Goal: Transaction & Acquisition: Download file/media

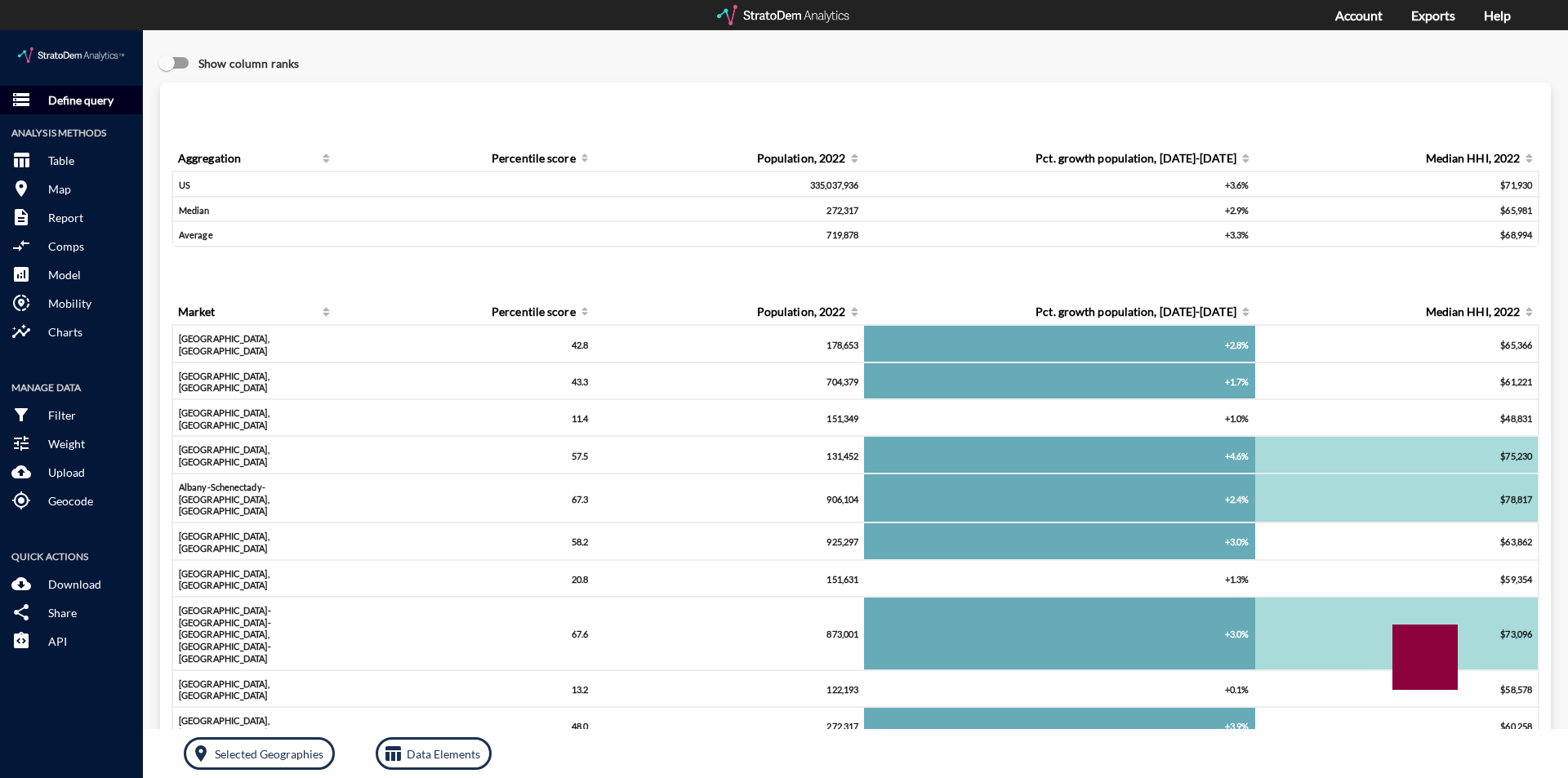
click p "Define query"
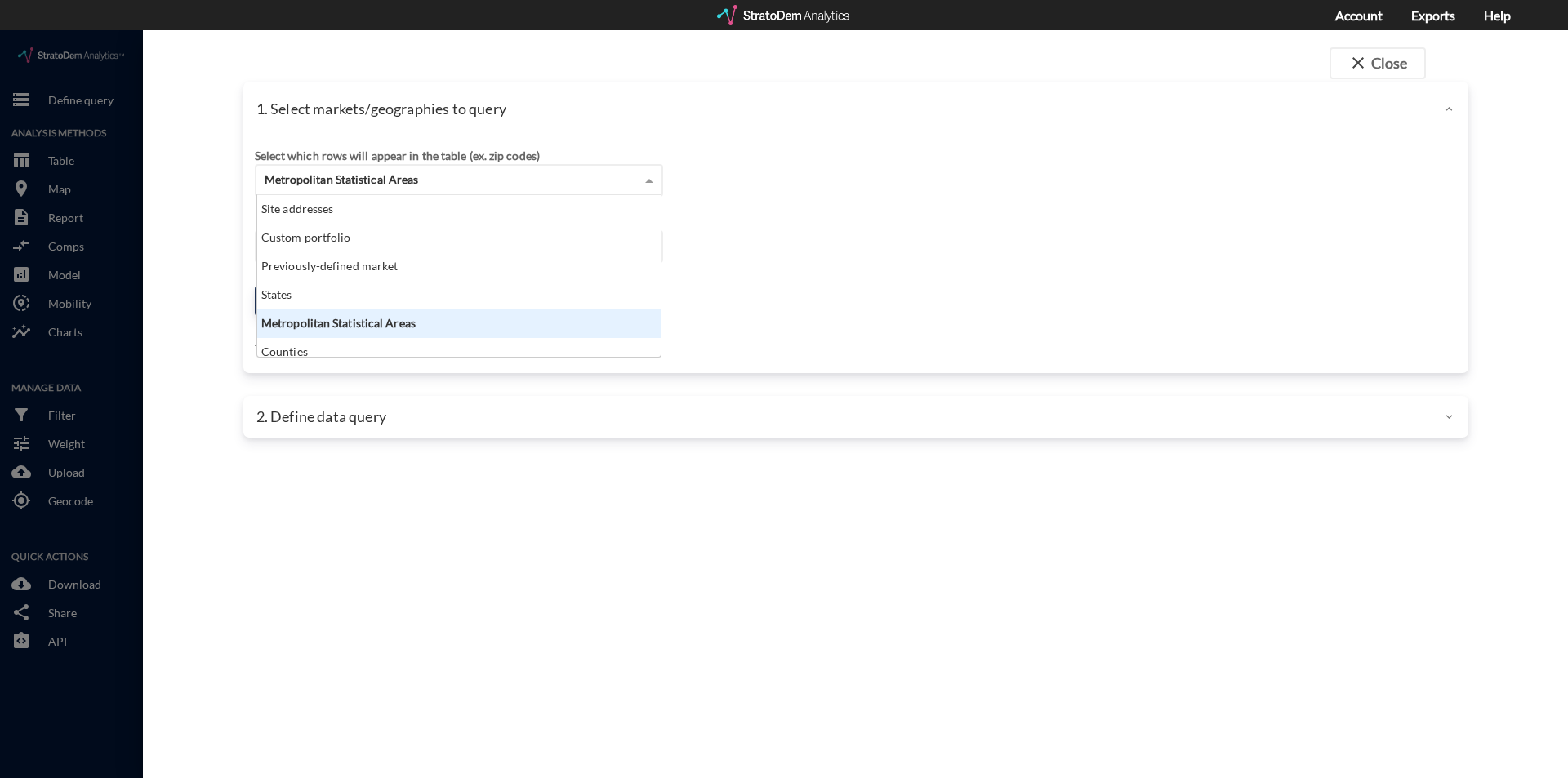
click div "Metropolitan Statistical Areas"
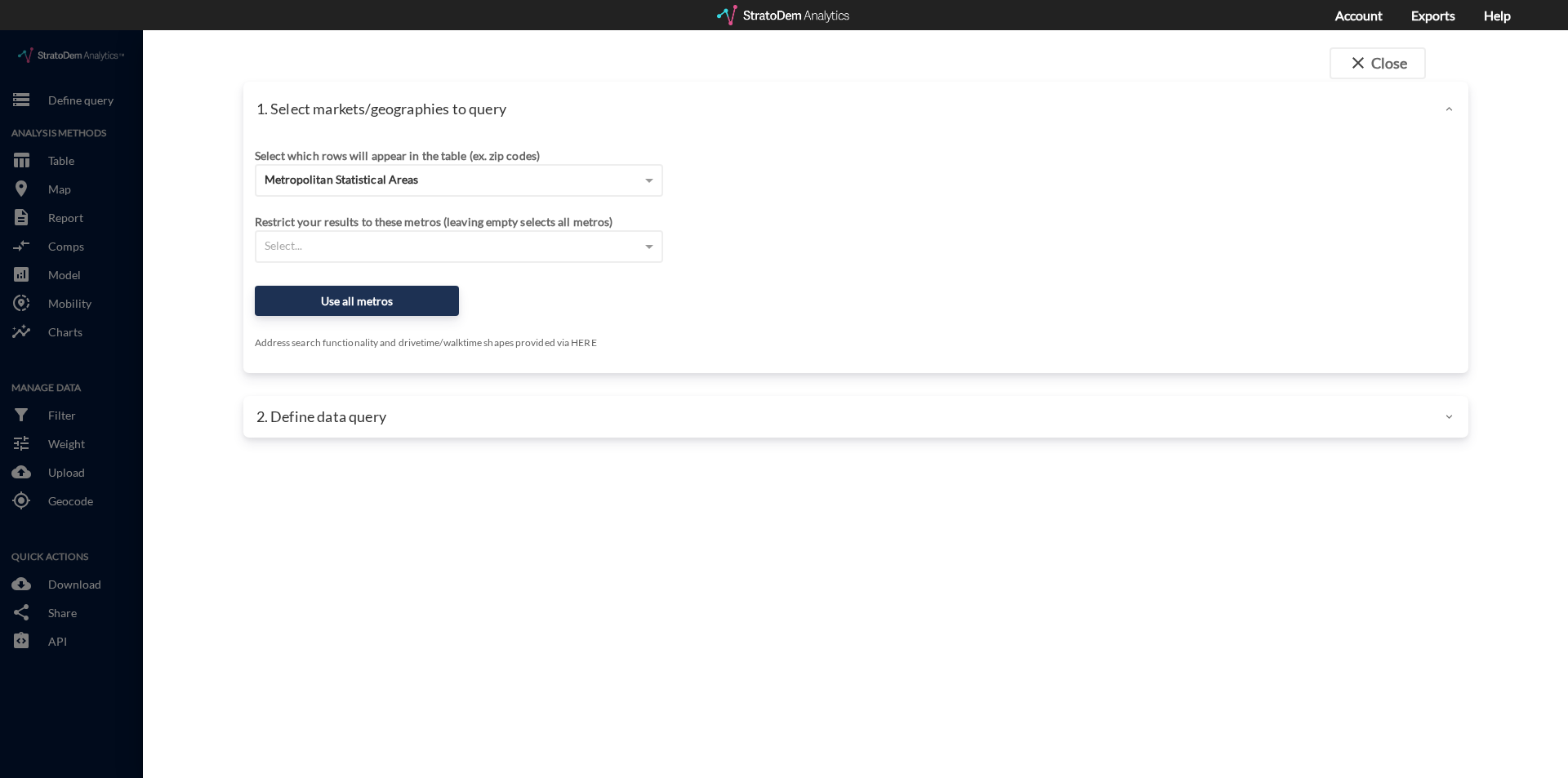
drag, startPoint x: 922, startPoint y: 149, endPoint x: 750, endPoint y: 177, distance: 174.3
click div "Select which rows will appear in the table (ex. zip codes) Metropolitan Statist…"
click span
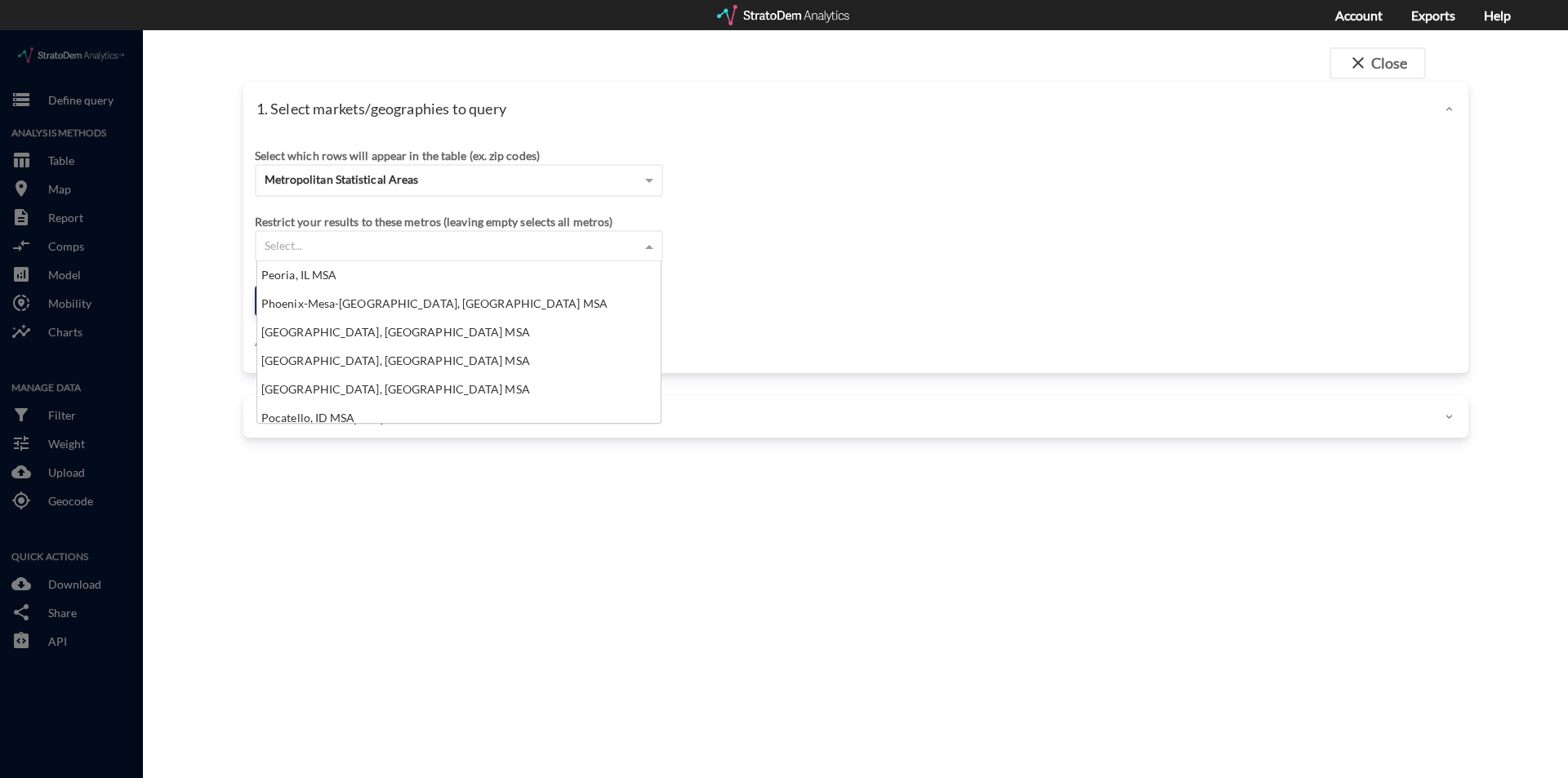
scroll to position [7348, 0]
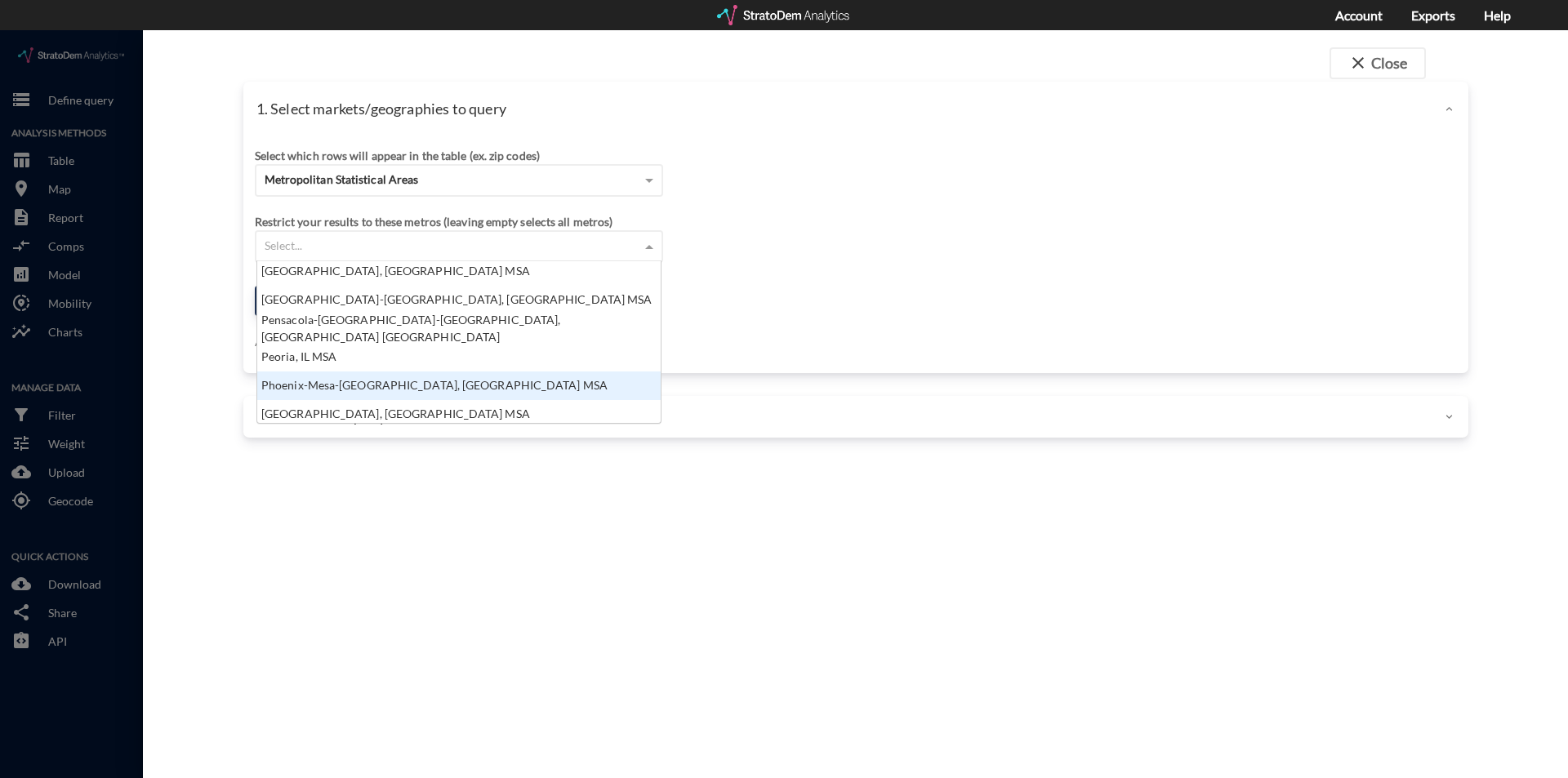
click div "Phoenix-Mesa-[GEOGRAPHIC_DATA], [GEOGRAPHIC_DATA] MSA"
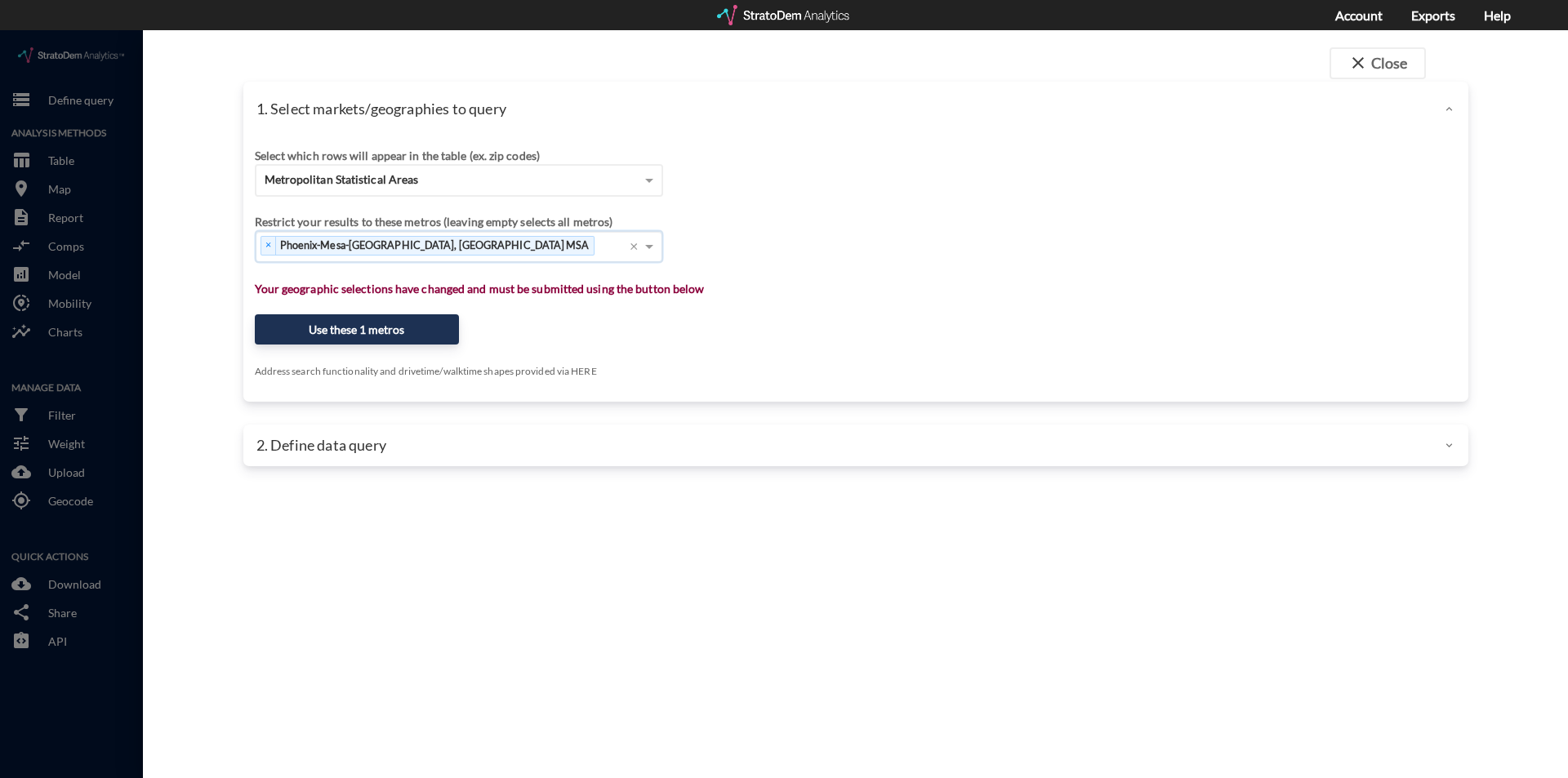
click div "close Close 1. Select markets/geographies to query Select which rows will appea…"
click button "Use these 1 metros"
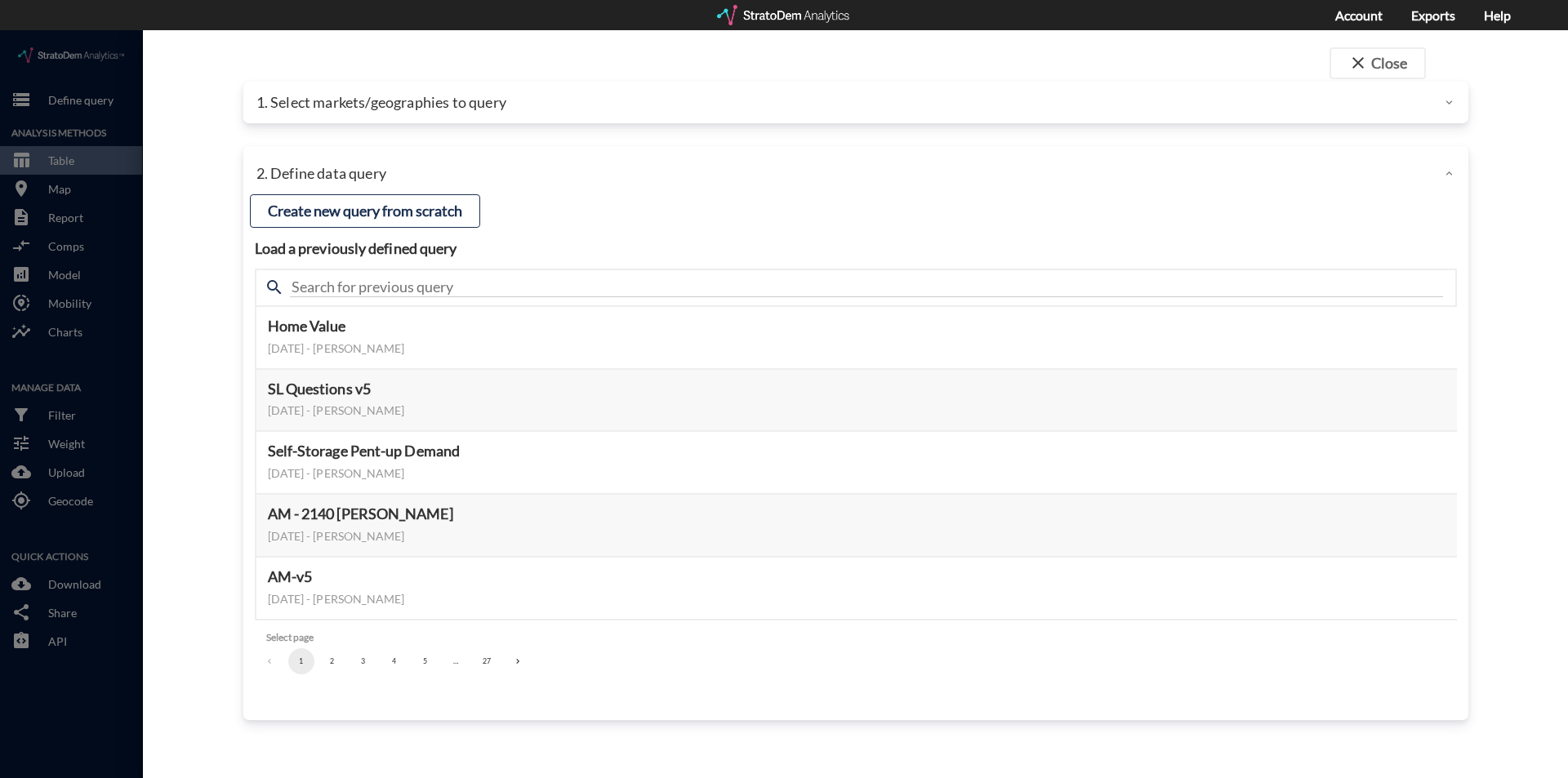
click button "4"
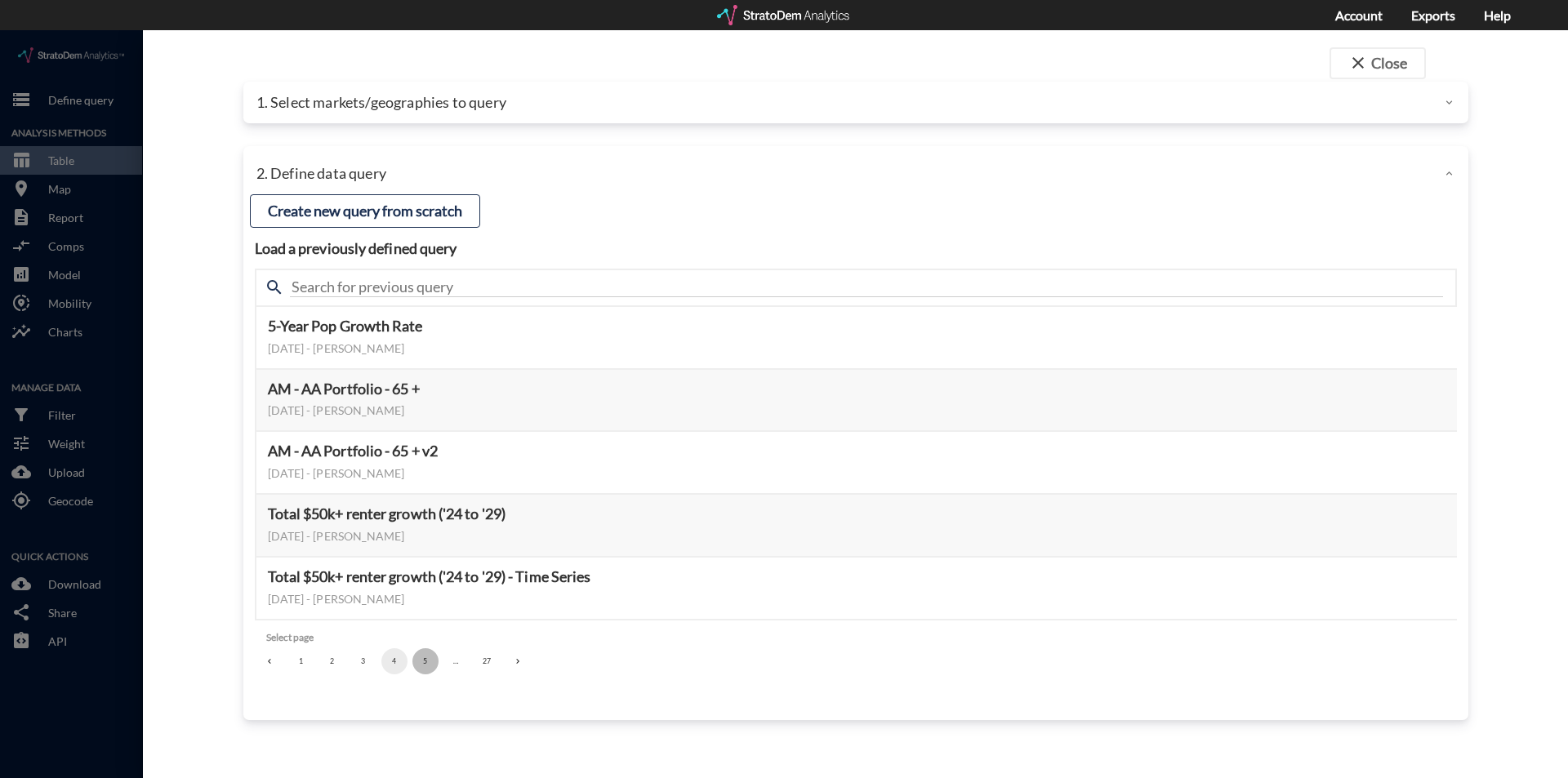
click button "5"
click button "6"
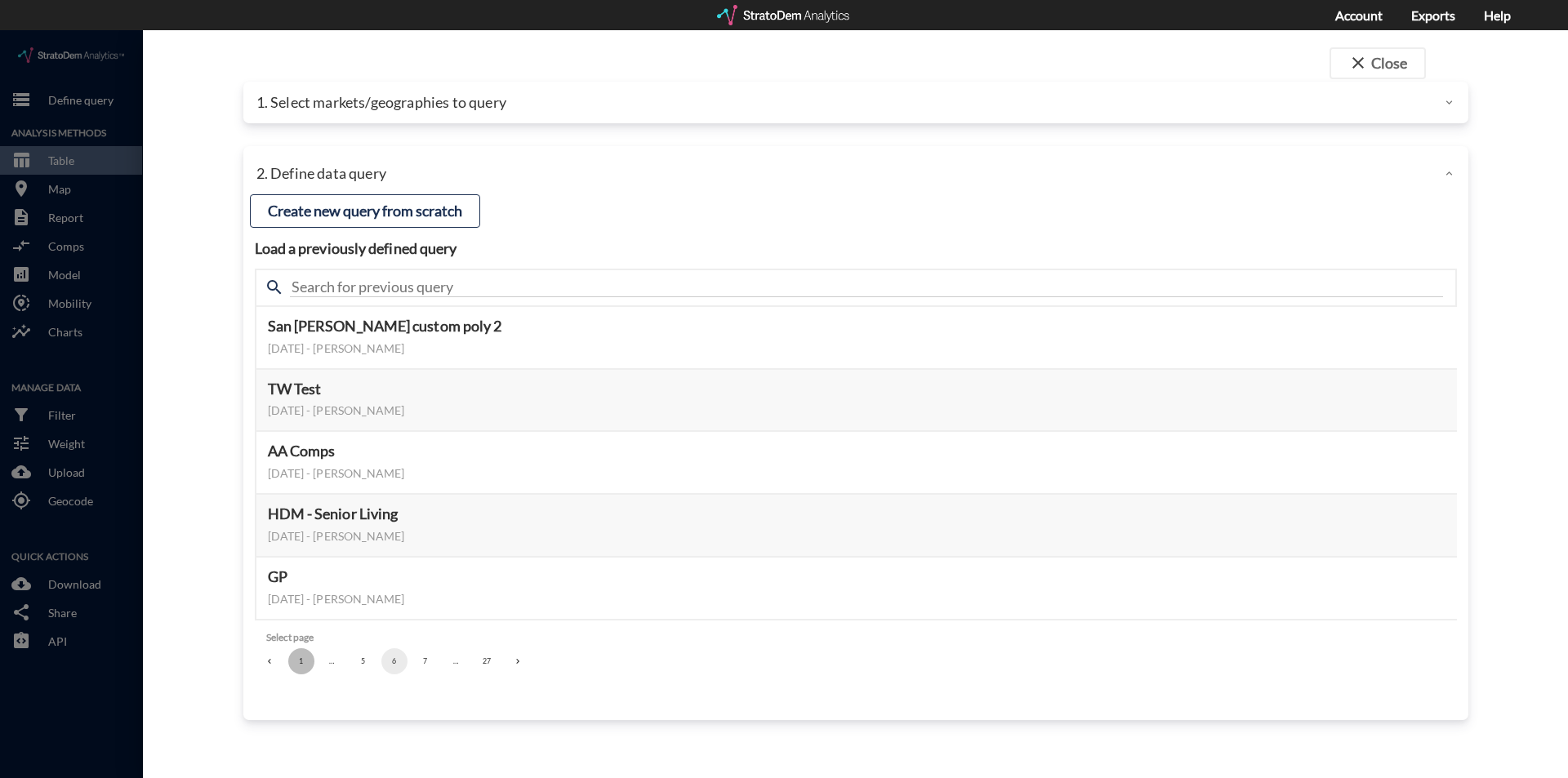
click button "1"
click button "2"
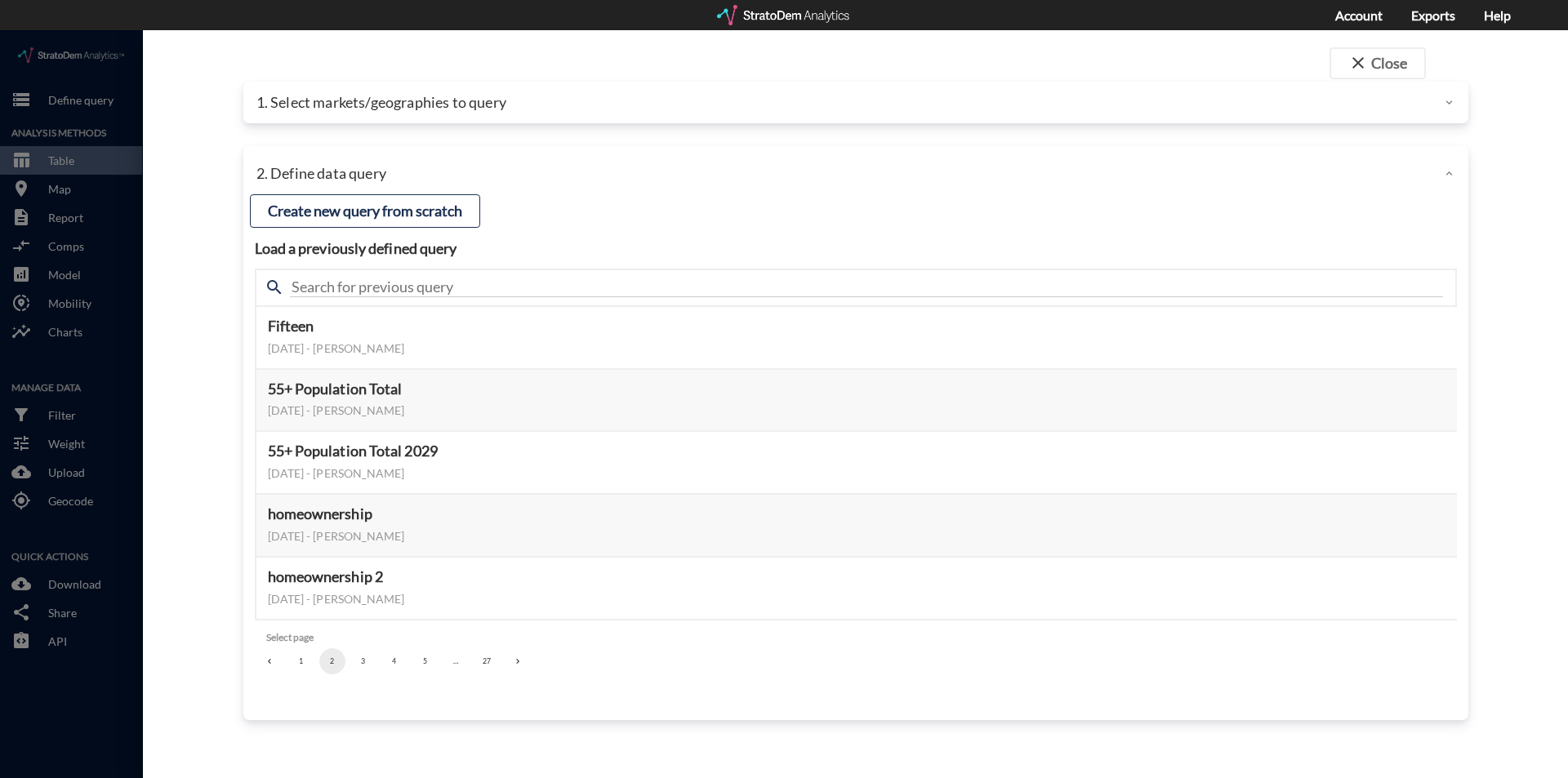
click button "3"
click button "4"
click button "5"
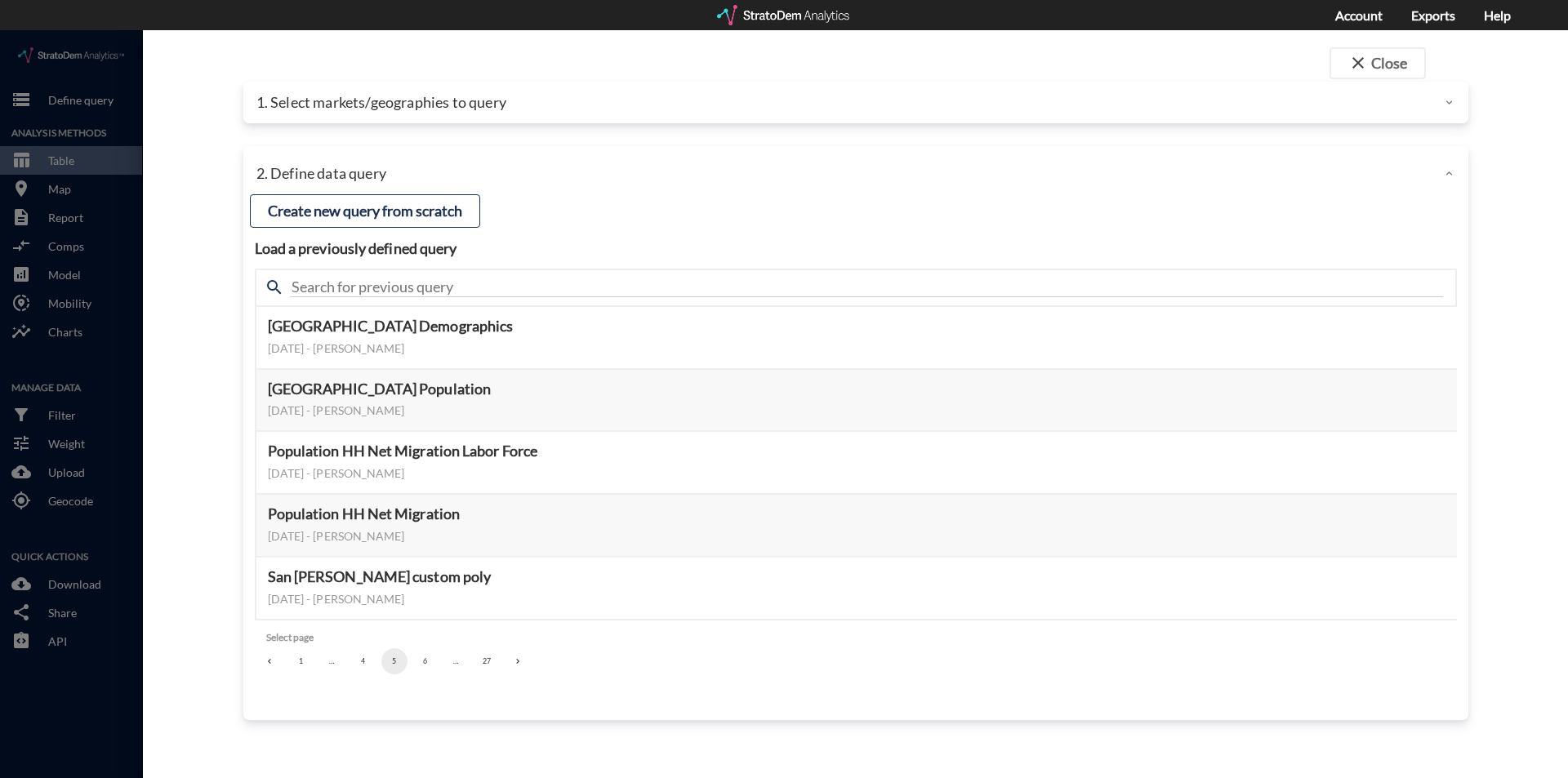
click button "6"
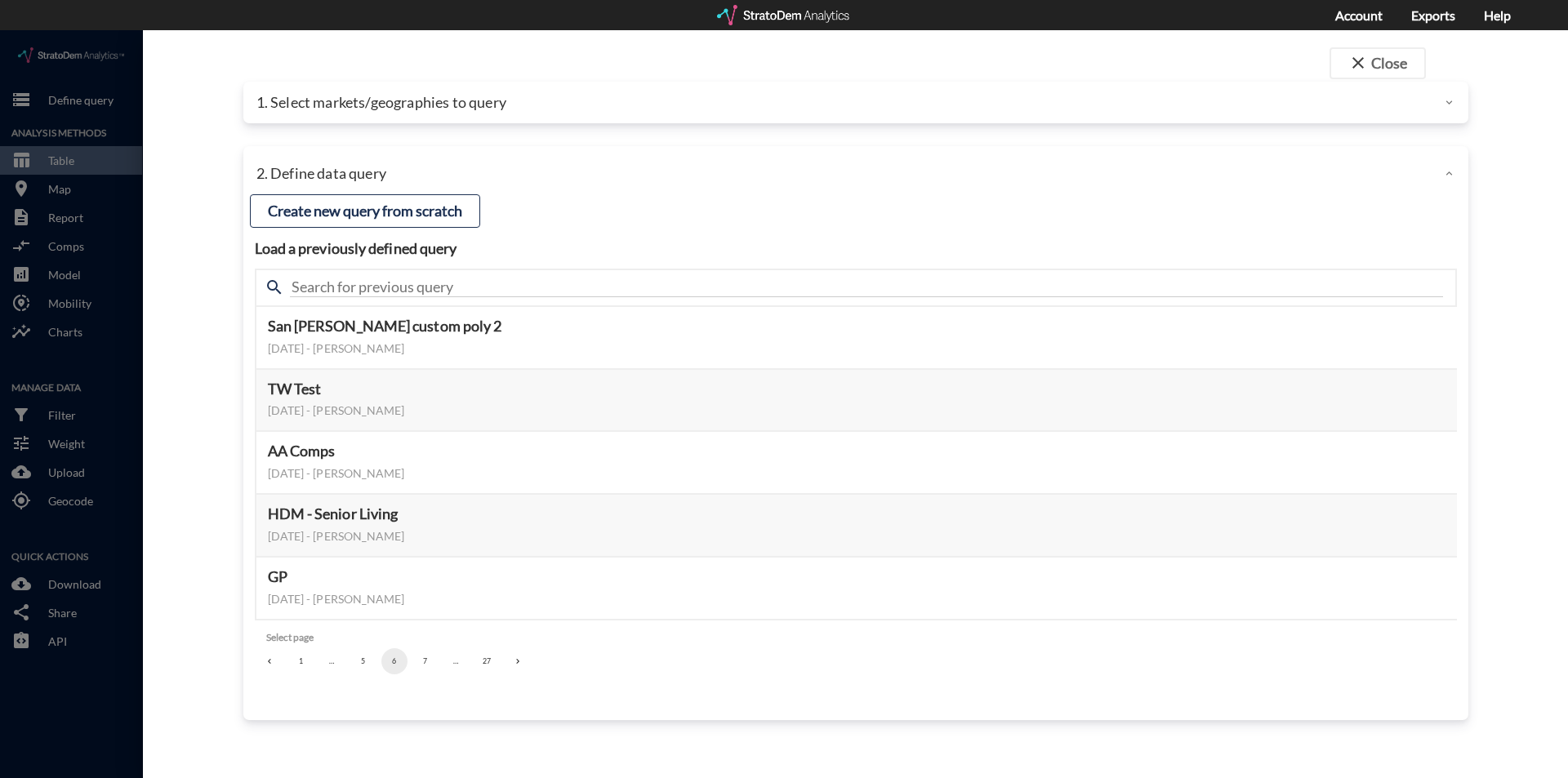
click button "7"
click button "8"
click button "9"
click button "10"
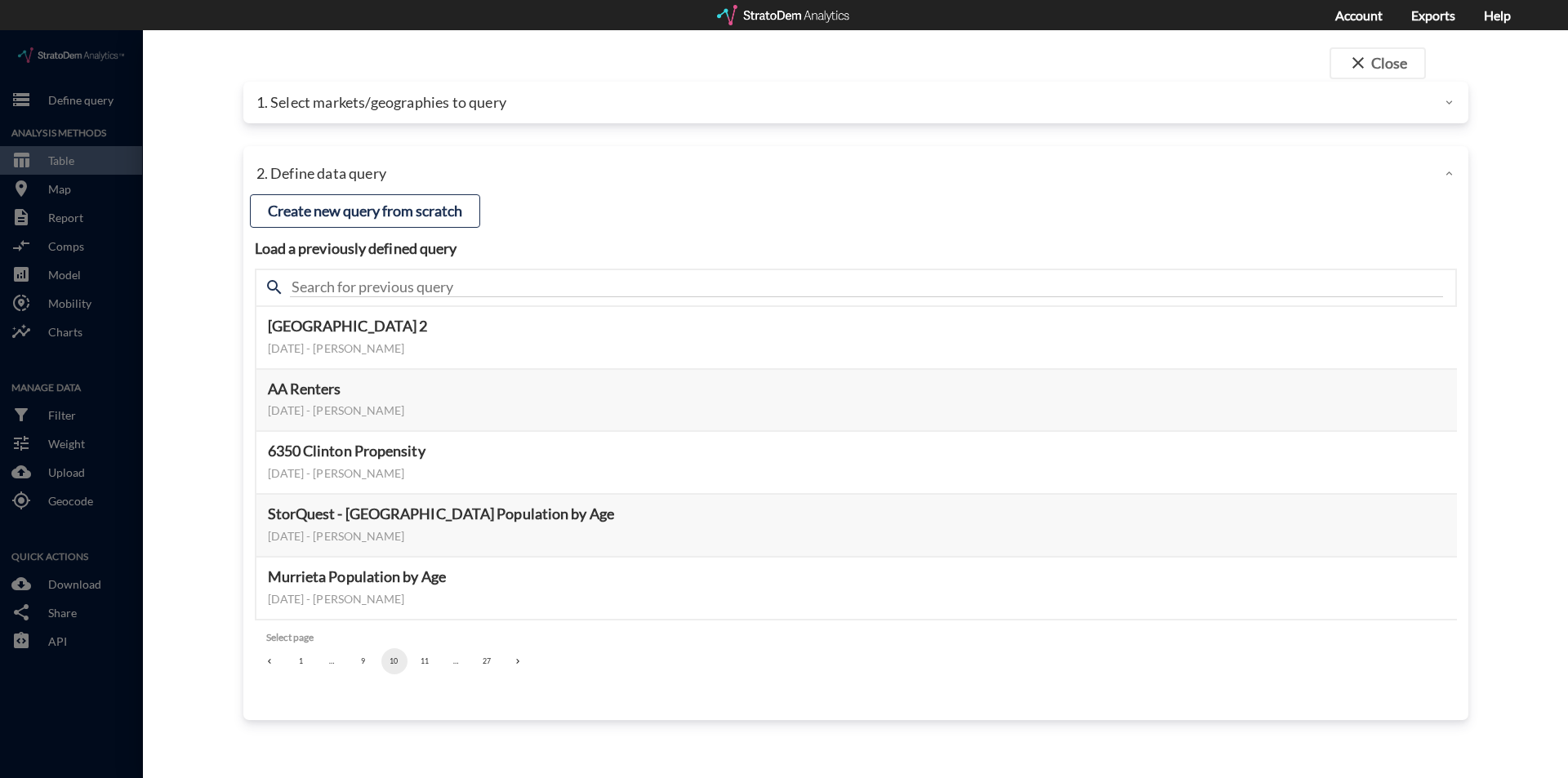
click button "11"
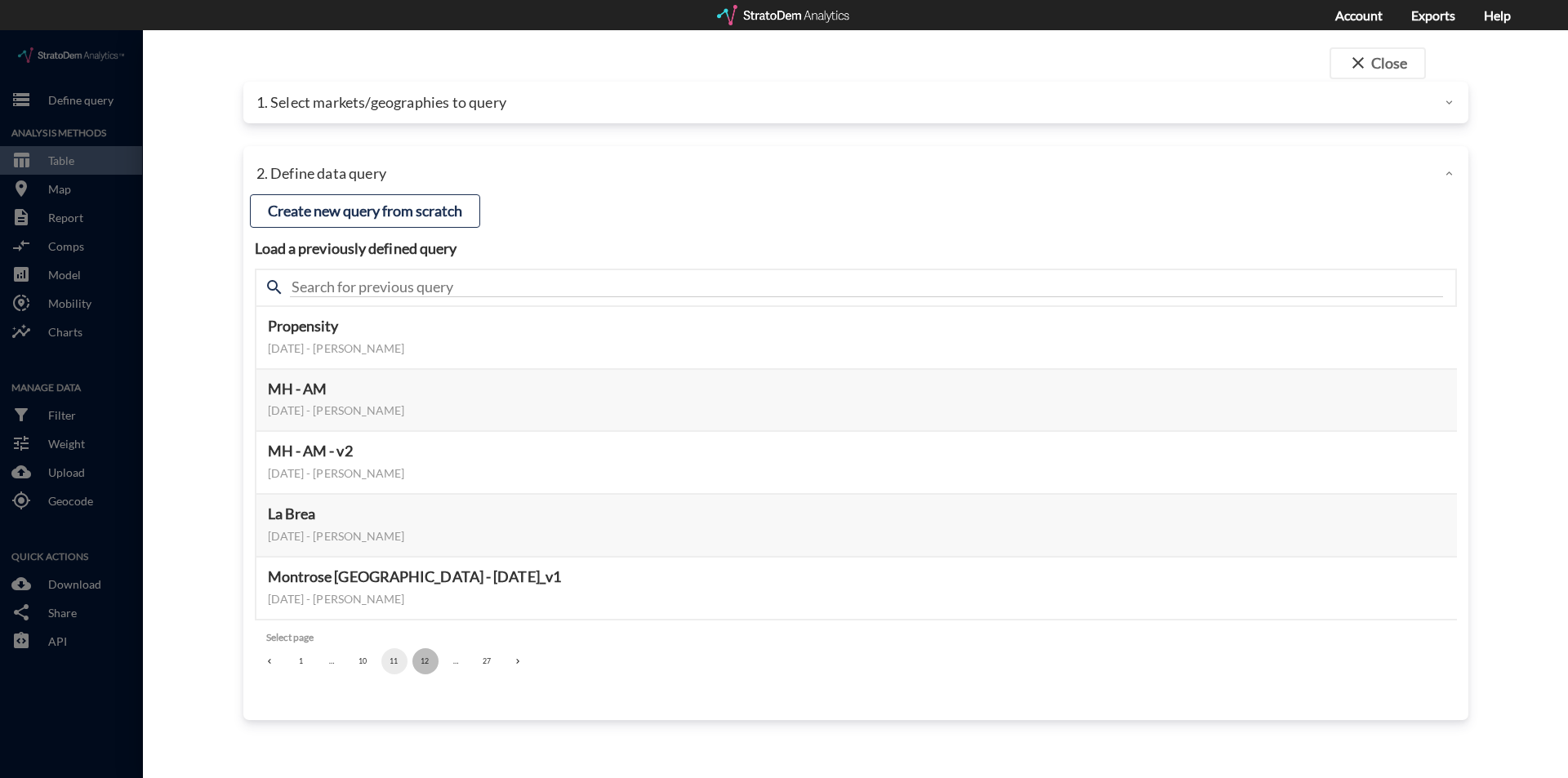
click button "12"
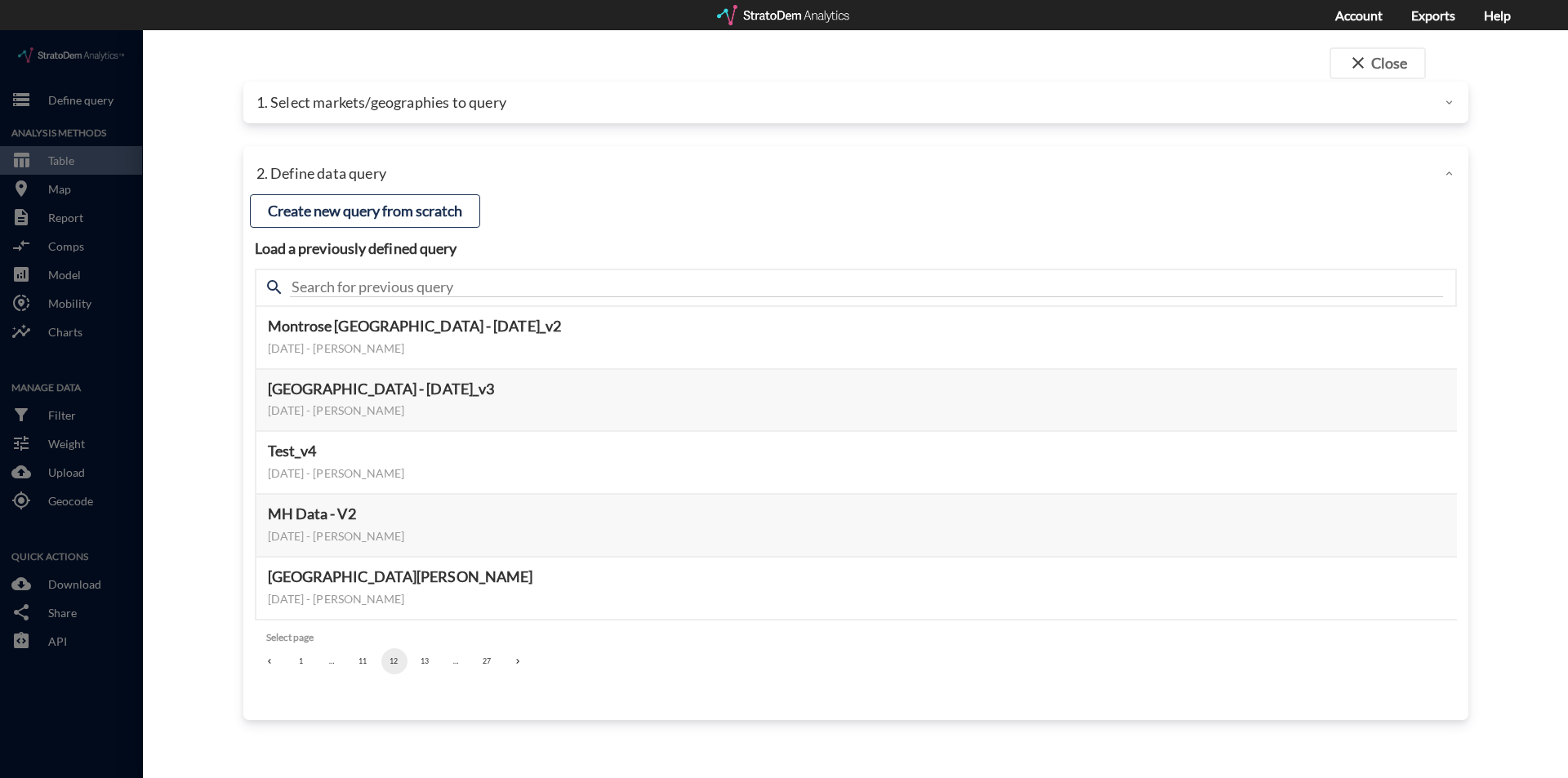
click button "13"
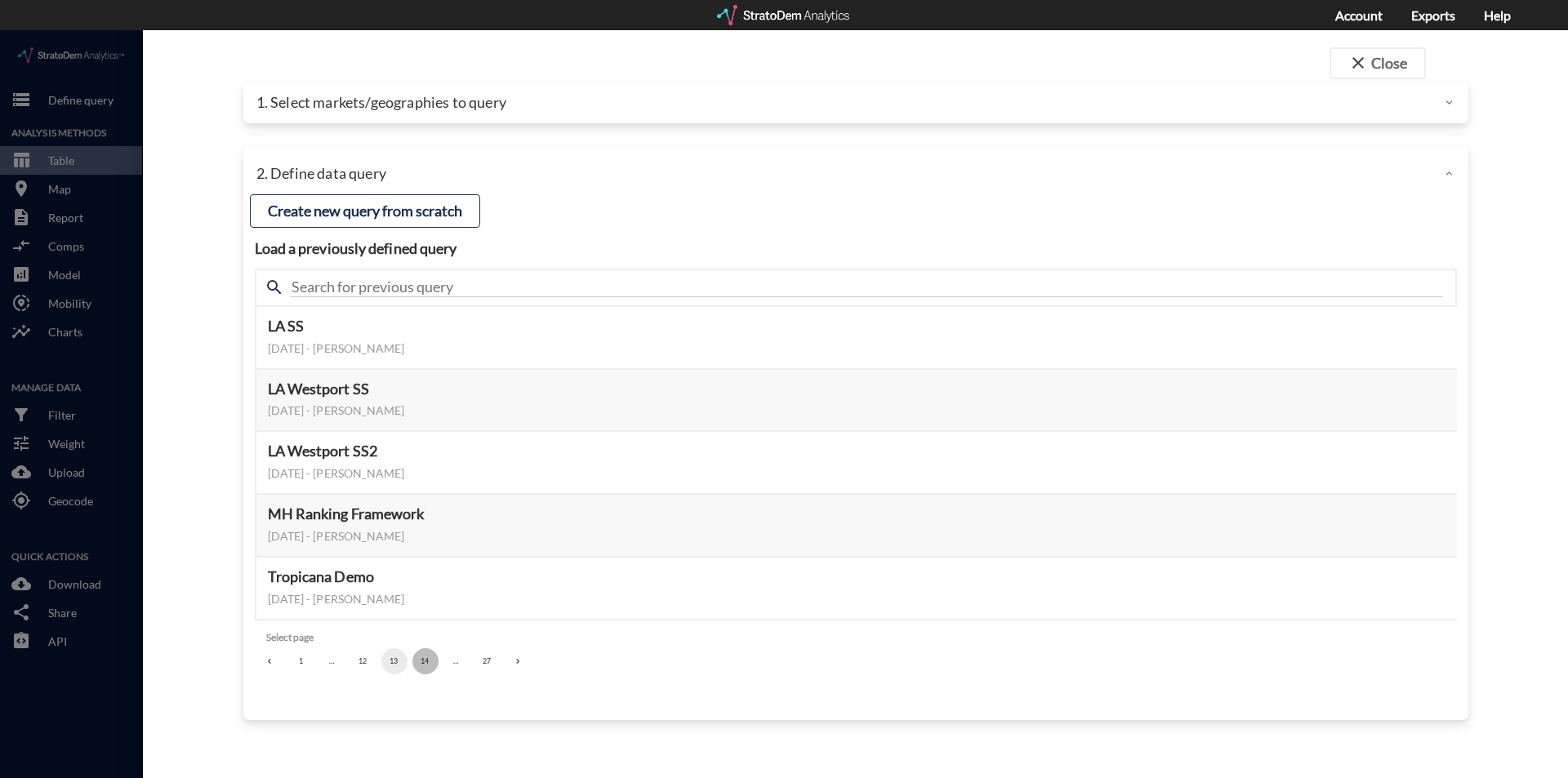
click button "14"
click button "15"
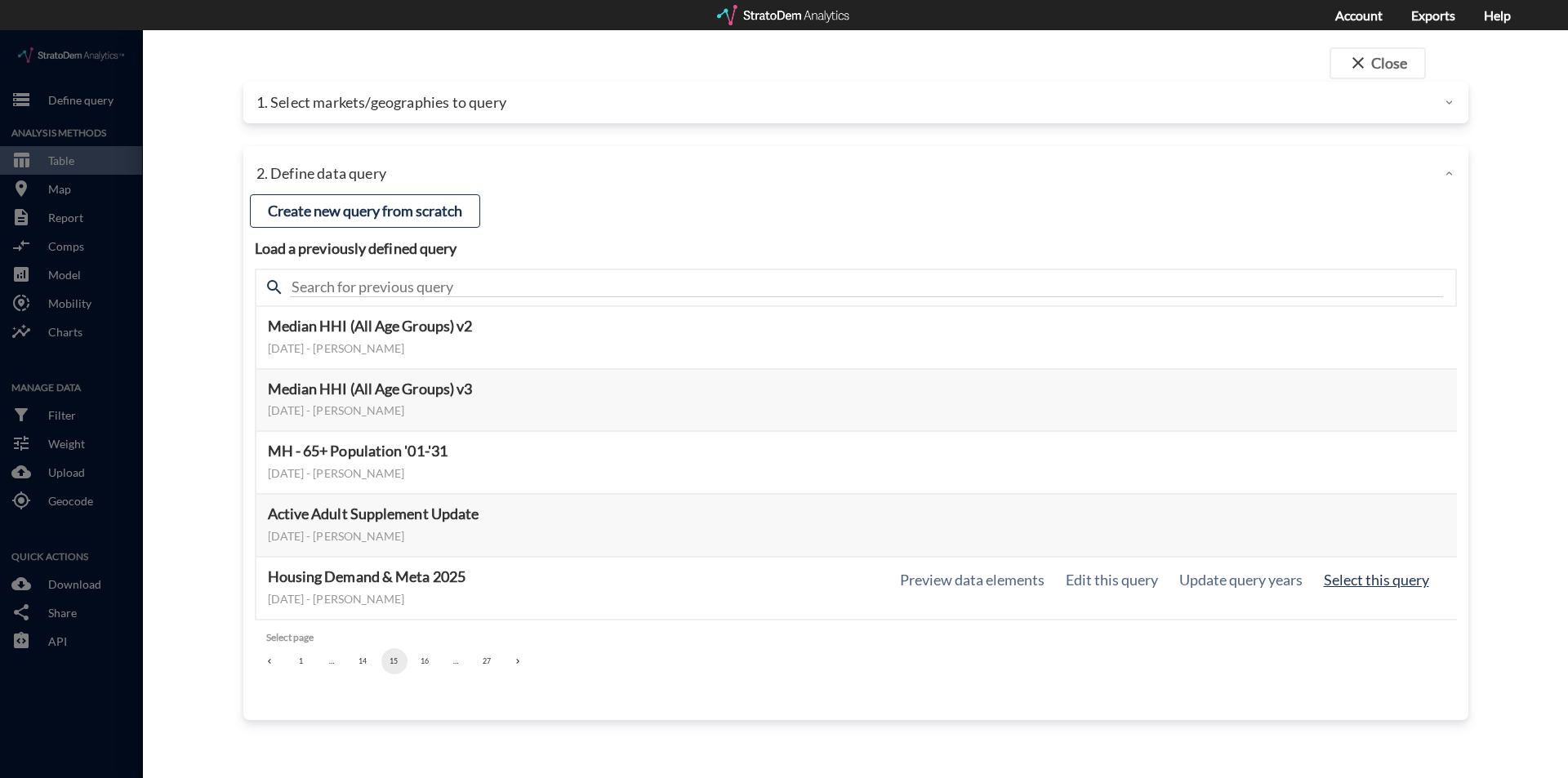
click button "Select this query"
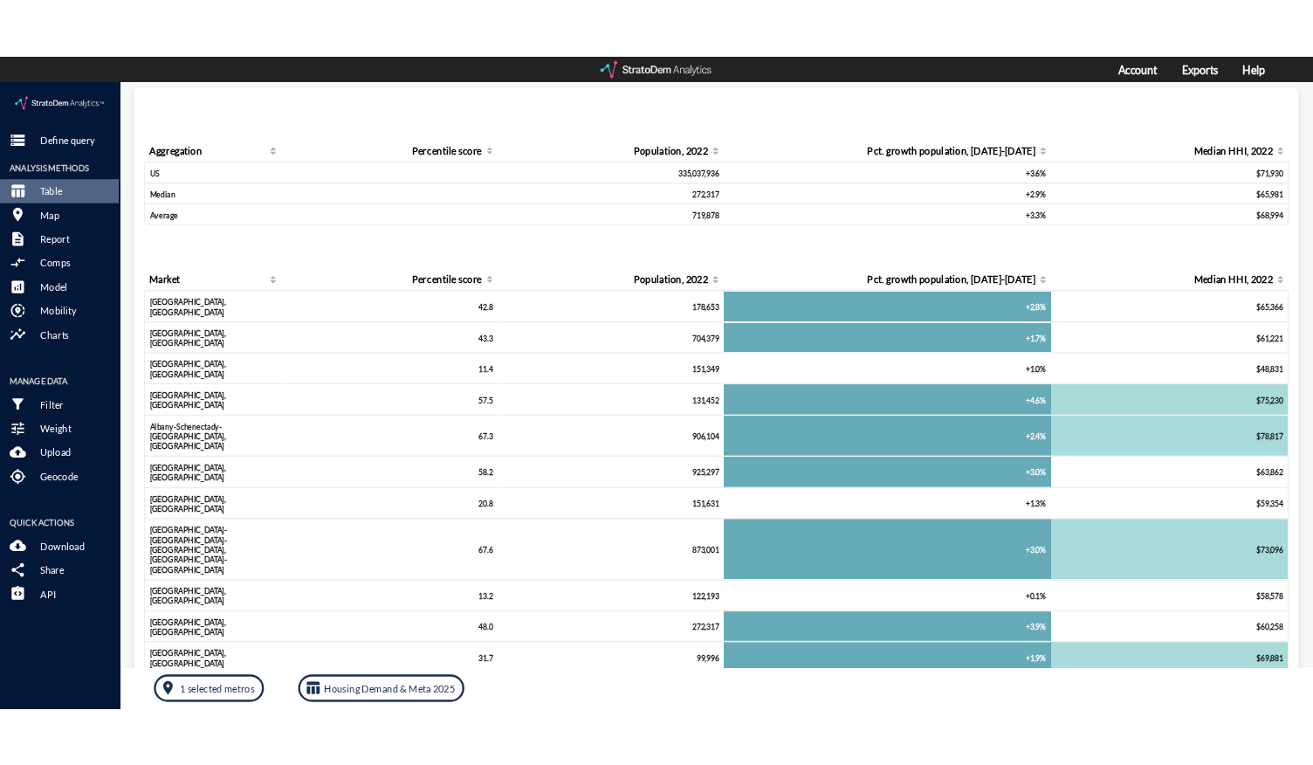
scroll to position [0, 0]
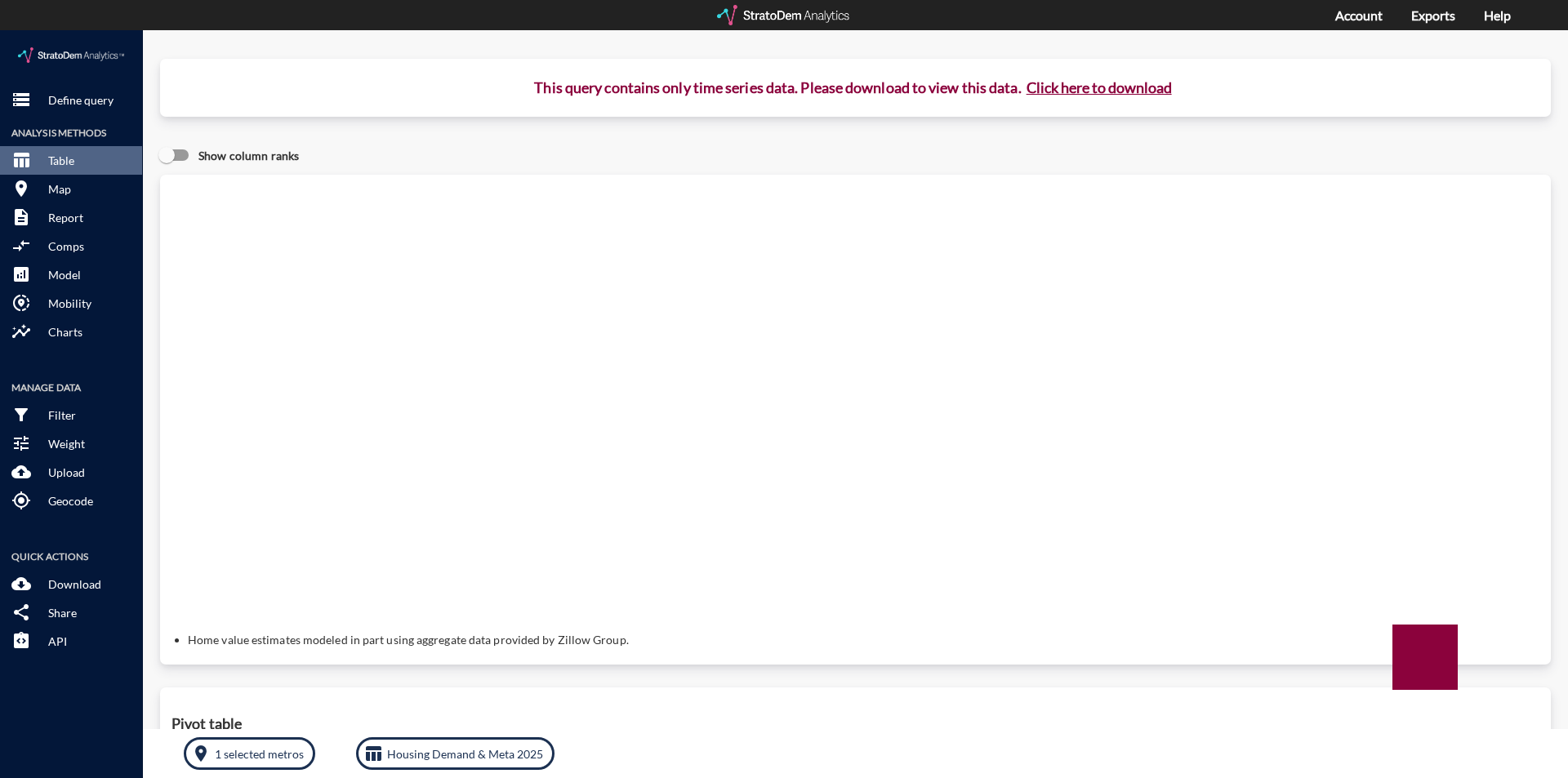
click button "Click here to download"
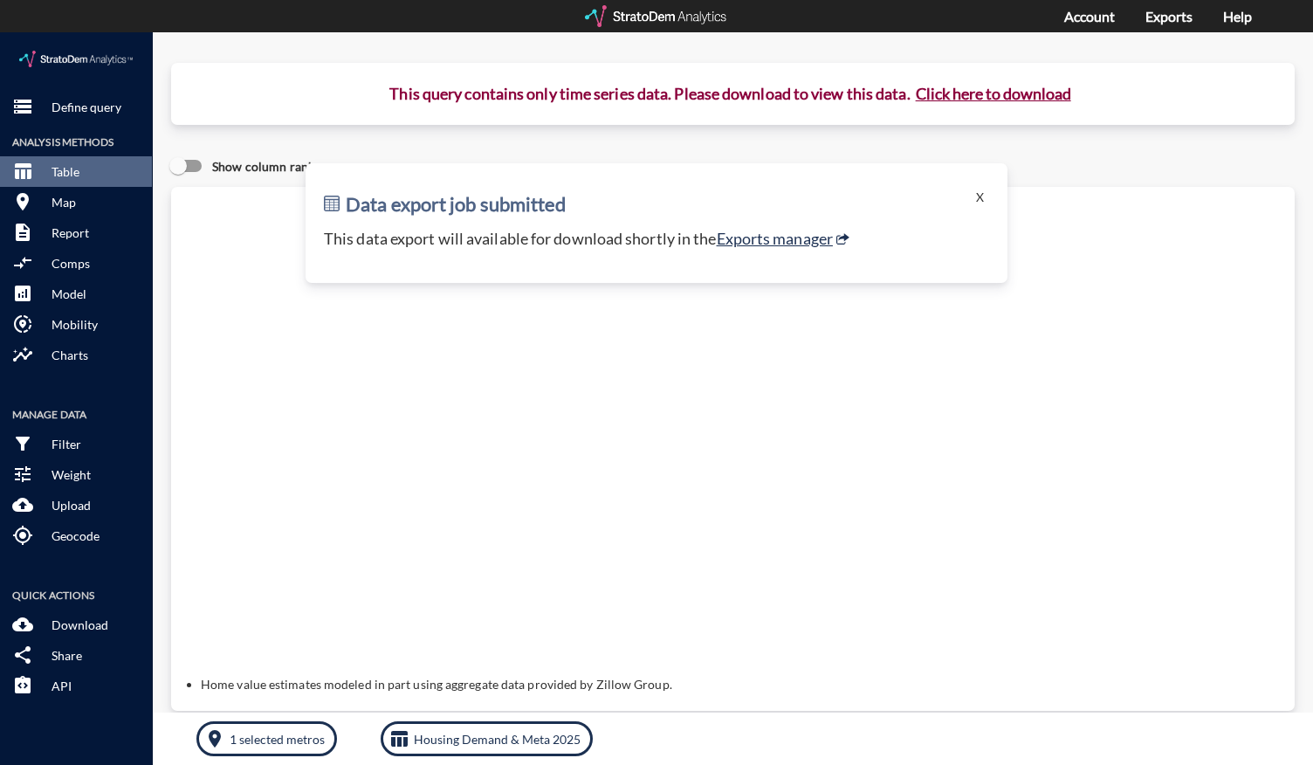
click button "Click here to download"
click link "Exports manager"
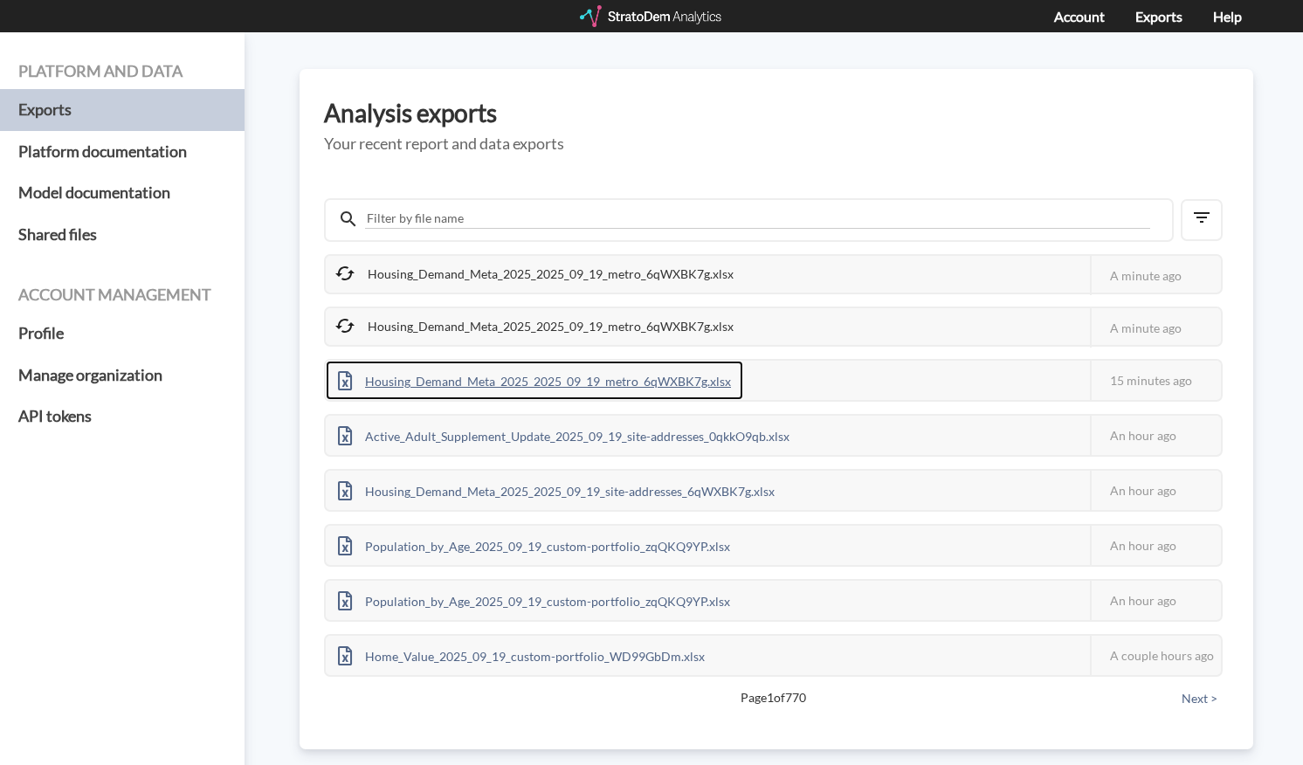
click at [666, 376] on div "Housing_Demand_Meta_2025_2025_09_19_metro_6qWXBK7g.xlsx" at bounding box center [534, 380] width 417 height 39
